Goal: Task Accomplishment & Management: Complete application form

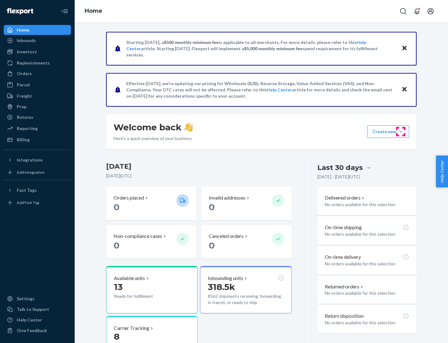
click at [401, 131] on button "Create new Create new inbound Create new order Create new product" at bounding box center [388, 131] width 42 height 12
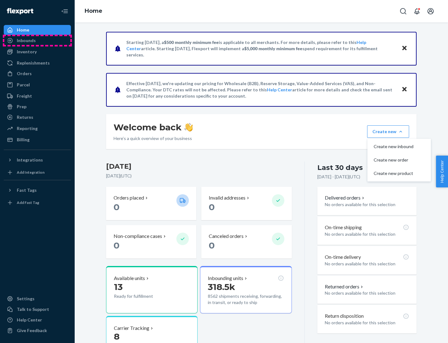
click at [37, 40] on div "Inbounds" at bounding box center [37, 40] width 66 height 9
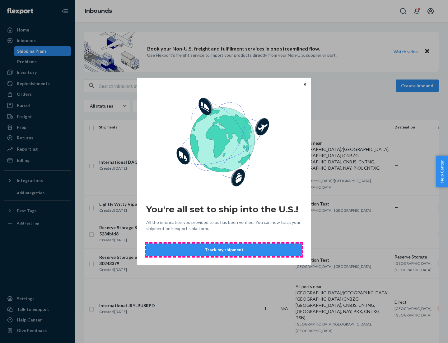
click at [224, 249] on button "Track my shipment" at bounding box center [224, 249] width 156 height 12
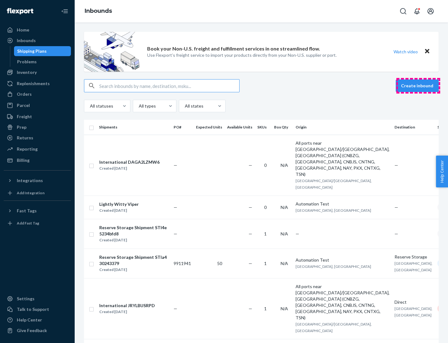
click at [419, 86] on button "Create inbound" at bounding box center [417, 85] width 43 height 12
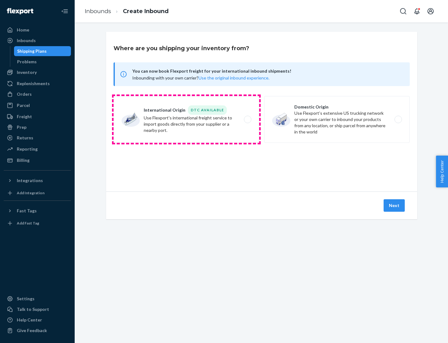
click at [187, 119] on label "International Origin DTC Available Use Flexport's international freight service…" at bounding box center [187, 119] width 146 height 47
click at [248, 119] on input "International Origin DTC Available Use Flexport's international freight service…" at bounding box center [250, 119] width 4 height 4
radio input "true"
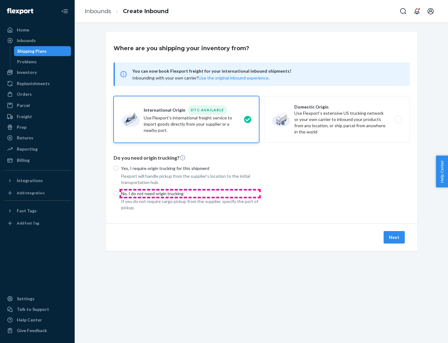
click at [190, 193] on p "No, I do not need origin trucking" at bounding box center [190, 193] width 138 height 6
click at [119, 193] on input "No, I do not need origin trucking" at bounding box center [116, 193] width 5 height 5
radio input "true"
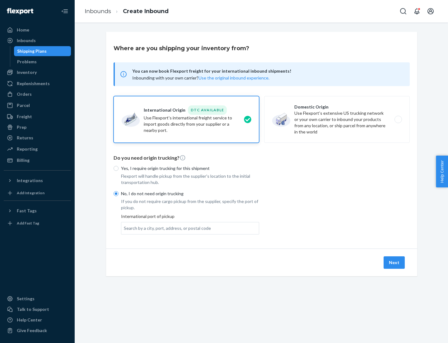
click at [166, 228] on div "Search by a city, port, address, or postal code" at bounding box center [167, 228] width 87 height 6
click at [125, 228] on input "Search by a city, port, address, or postal code" at bounding box center [124, 228] width 1 height 6
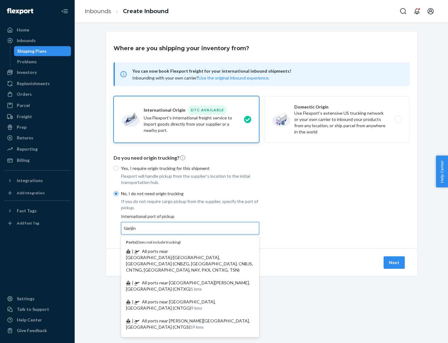
click at [184, 251] on span "| All ports near [GEOGRAPHIC_DATA]/[GEOGRAPHIC_DATA], [GEOGRAPHIC_DATA] (CNBZG,…" at bounding box center [189, 260] width 127 height 24
click at [137, 231] on input "tianjin" at bounding box center [130, 228] width 13 height 6
type input "All ports near [GEOGRAPHIC_DATA]/[GEOGRAPHIC_DATA], [GEOGRAPHIC_DATA] (CNBZG, […"
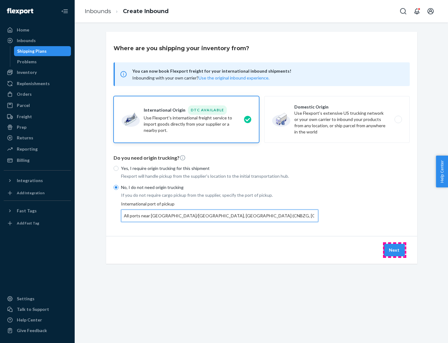
click at [395, 249] on button "Next" at bounding box center [394, 250] width 21 height 12
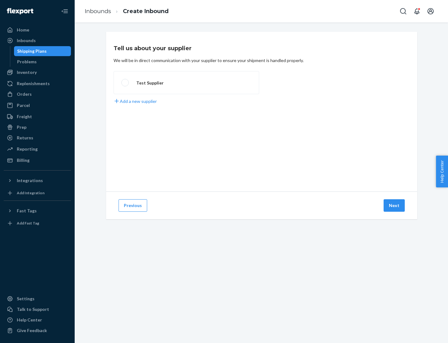
click at [187, 83] on label "Test Supplier" at bounding box center [187, 82] width 146 height 23
click at [126, 83] on input "Test Supplier" at bounding box center [123, 83] width 4 height 4
radio input "true"
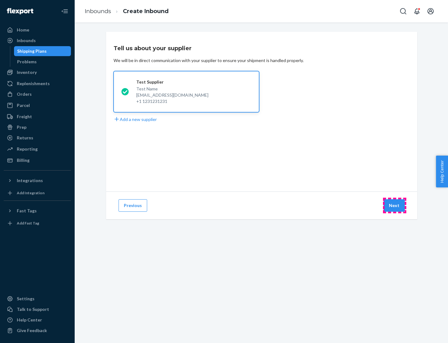
click at [395, 205] on button "Next" at bounding box center [394, 205] width 21 height 12
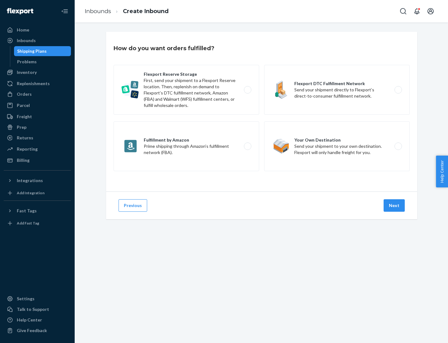
click at [187, 90] on label "Flexport Reserve Storage First, send your shipment to a Flexport Reserve locati…" at bounding box center [187, 90] width 146 height 50
click at [248, 90] on input "Flexport Reserve Storage First, send your shipment to a Flexport Reserve locati…" at bounding box center [250, 90] width 4 height 4
radio input "true"
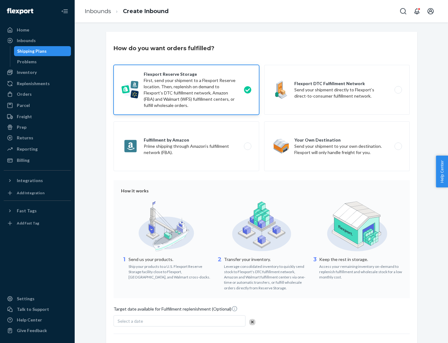
scroll to position [51, 0]
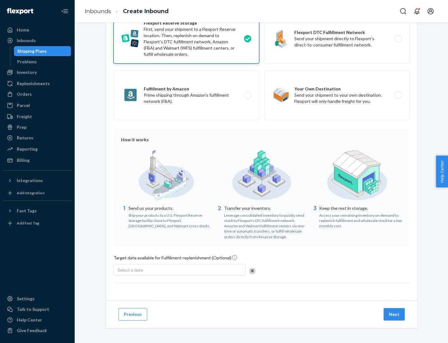
click at [395, 314] on button "Next" at bounding box center [394, 314] width 21 height 12
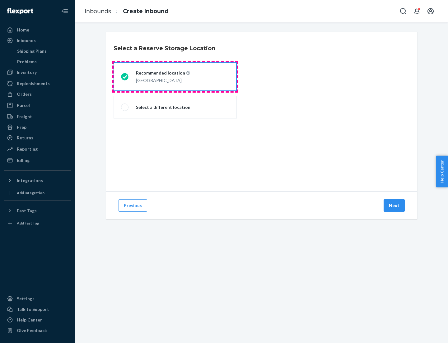
click at [175, 77] on div "[GEOGRAPHIC_DATA]" at bounding box center [163, 79] width 54 height 7
click at [125, 77] on input "Recommended location [GEOGRAPHIC_DATA]" at bounding box center [123, 77] width 4 height 4
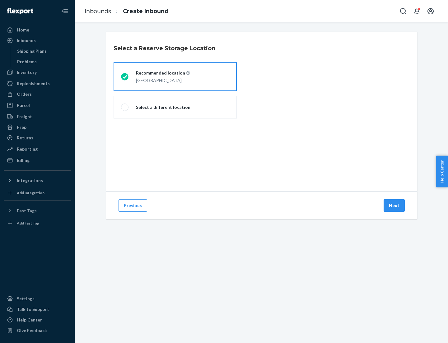
click at [395, 205] on button "Next" at bounding box center [394, 205] width 21 height 12
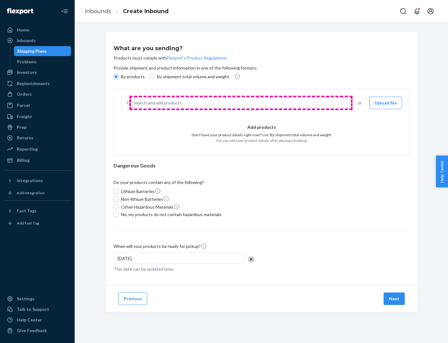
click at [241, 103] on div "Search and add products" at bounding box center [240, 102] width 219 height 11
click at [134, 103] on input "Search and add products" at bounding box center [134, 103] width 1 height 6
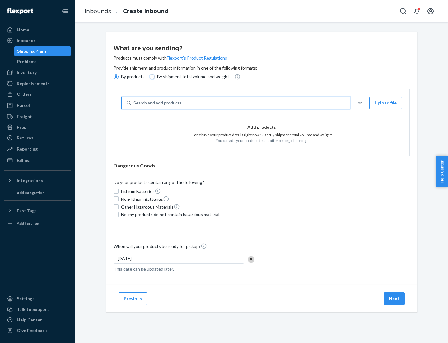
click at [151, 77] on input "By shipment total volume and weight" at bounding box center [152, 76] width 5 height 5
radio input "true"
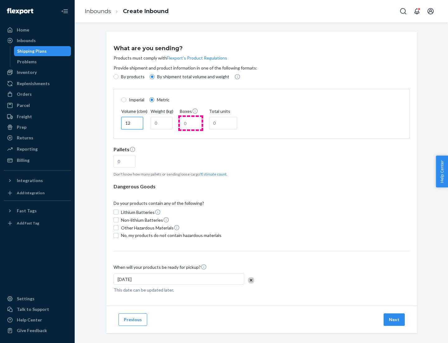
type input "12"
type input "22"
type input "222"
type input "121"
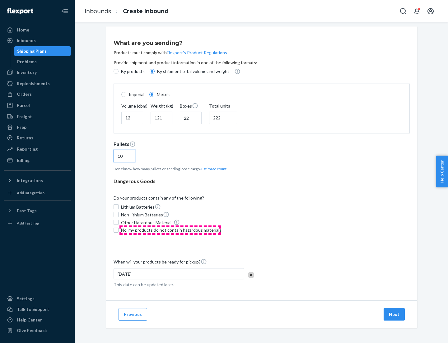
type input "10"
click at [170, 230] on span "No, my products do not contain hazardous materials" at bounding box center [171, 230] width 101 height 6
click at [119, 230] on input "No, my products do not contain hazardous materials" at bounding box center [116, 229] width 5 height 5
checkbox input "true"
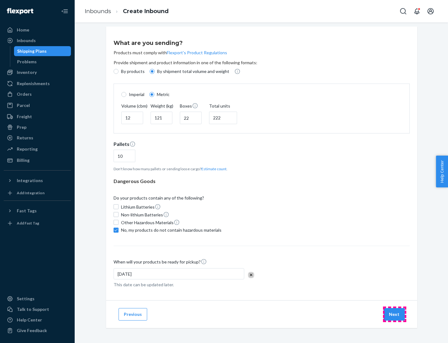
click at [395, 314] on button "Next" at bounding box center [394, 314] width 21 height 12
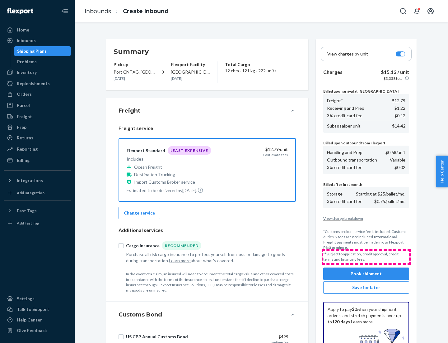
scroll to position [91, 0]
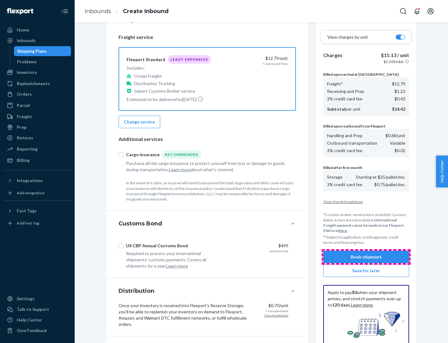
click at [367, 257] on button "Book shipment" at bounding box center [367, 256] width 86 height 12
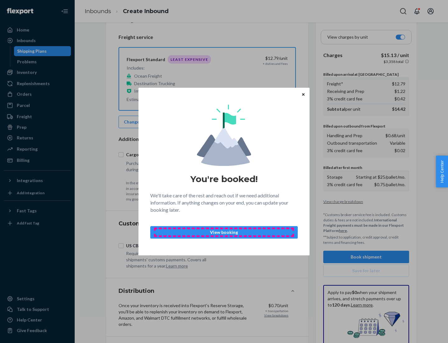
click at [224, 232] on p "View booking" at bounding box center [224, 232] width 137 height 6
